Goal: Task Accomplishment & Management: Manage account settings

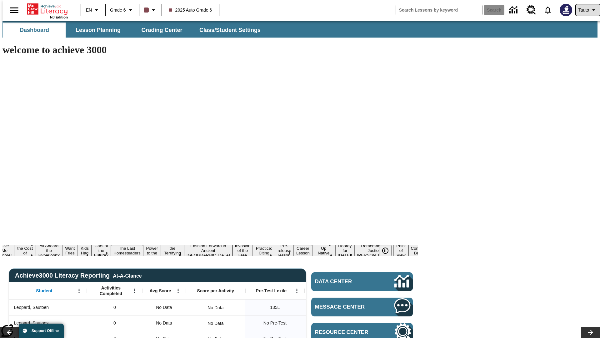
click at [585, 10] on span "Tauto" at bounding box center [584, 10] width 11 height 7
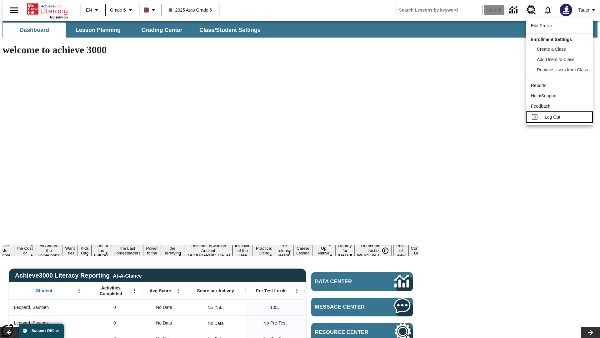
click at [561, 117] on span "Log Out" at bounding box center [553, 116] width 16 height 5
